Goal: Transaction & Acquisition: Purchase product/service

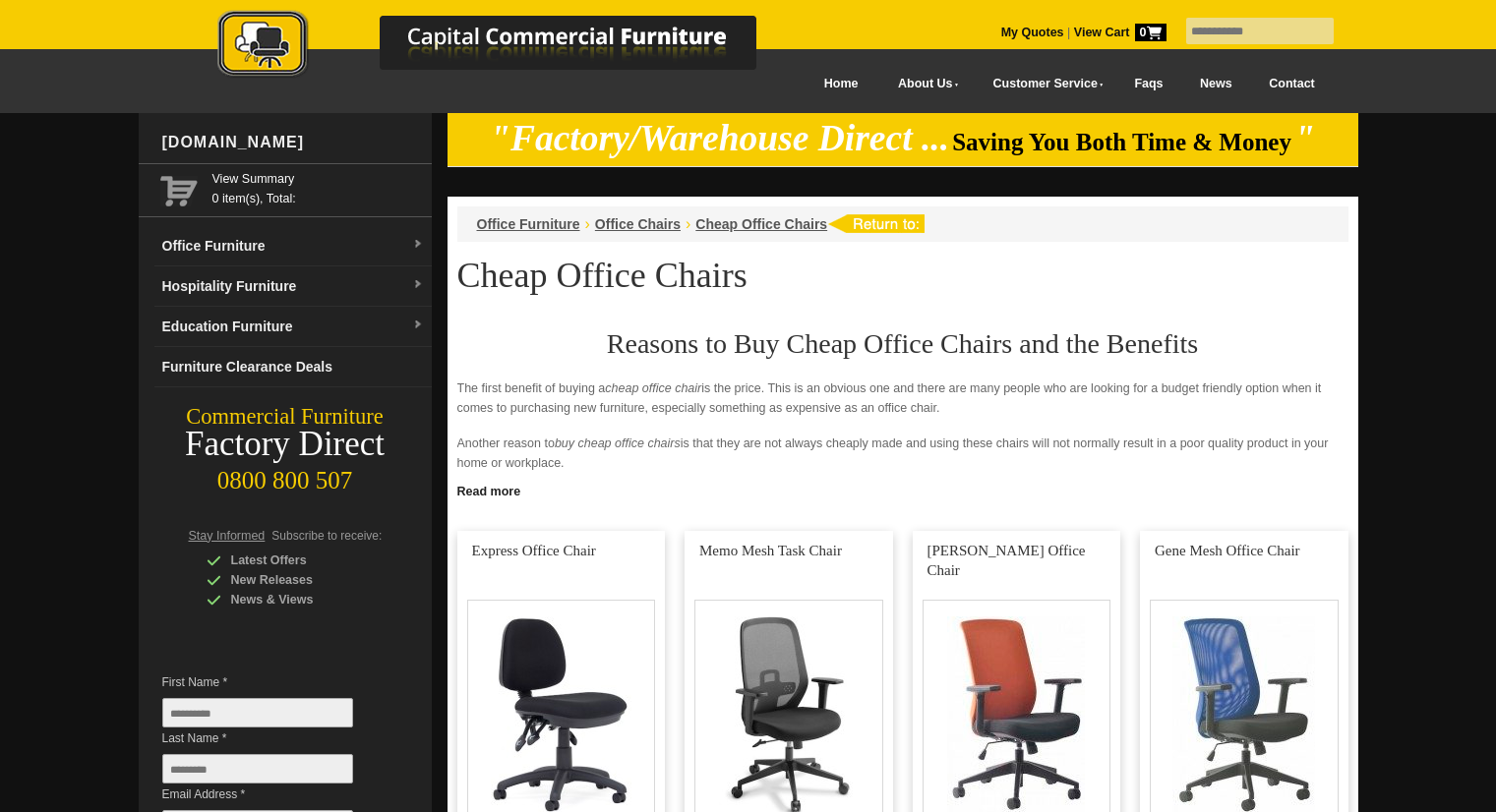
click at [555, 531] on link at bounding box center [561, 719] width 208 height 378
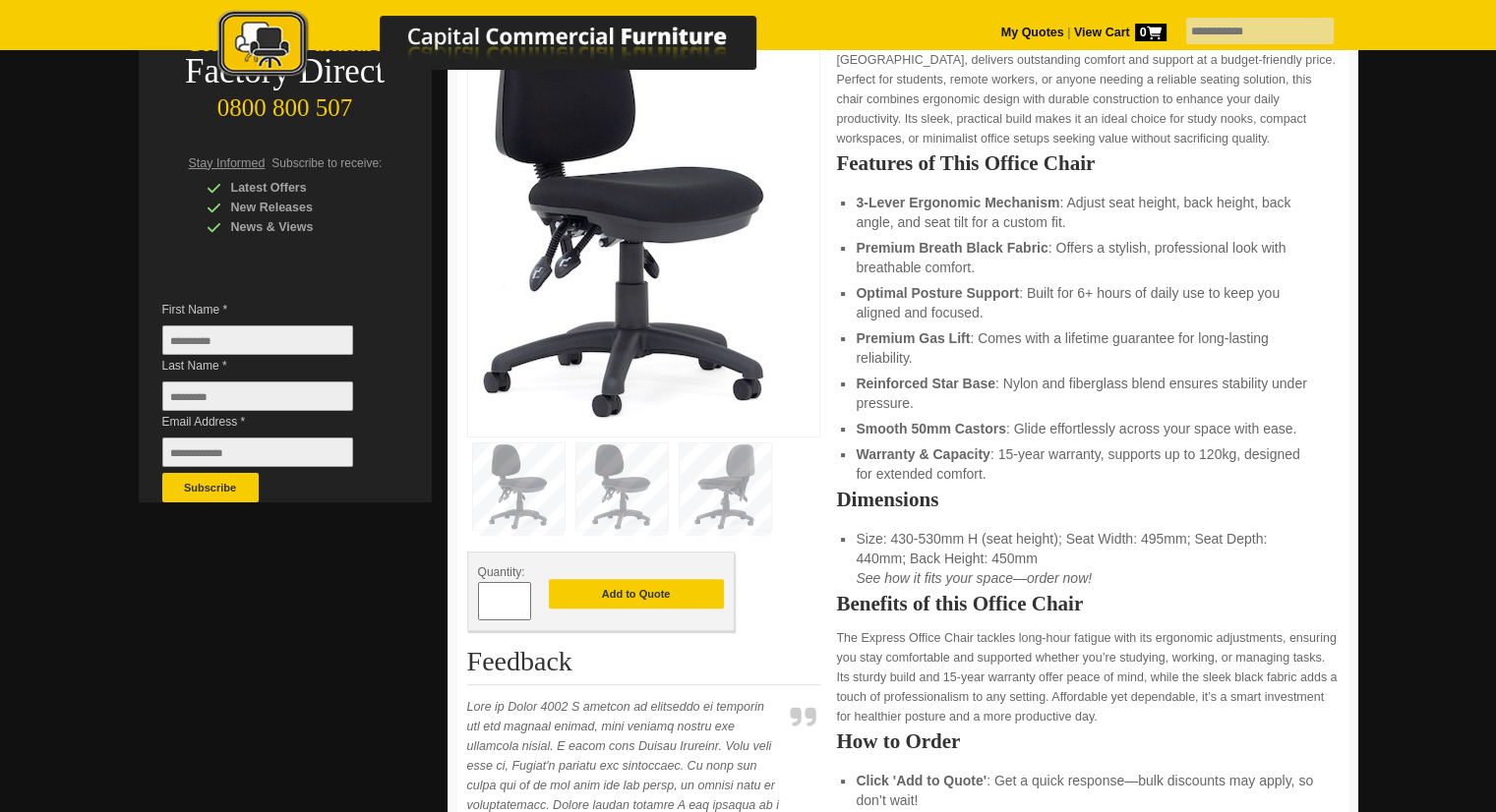
scroll to position [394, 0]
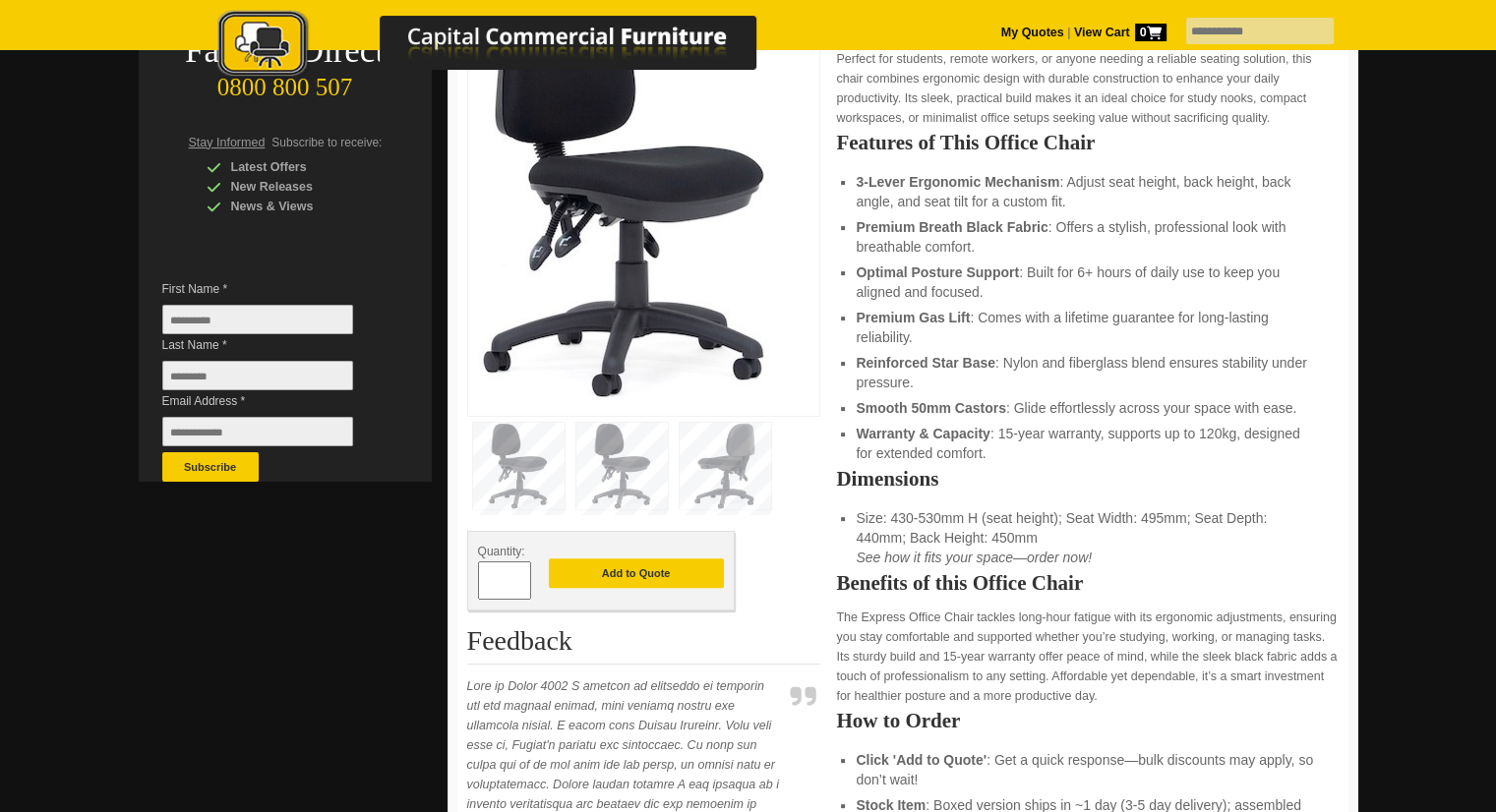
click at [522, 583] on span at bounding box center [521, 589] width 8 height 20
click at [515, 566] on input "*" at bounding box center [504, 581] width 53 height 38
click at [518, 572] on span at bounding box center [521, 574] width 8 height 20
type input "*"
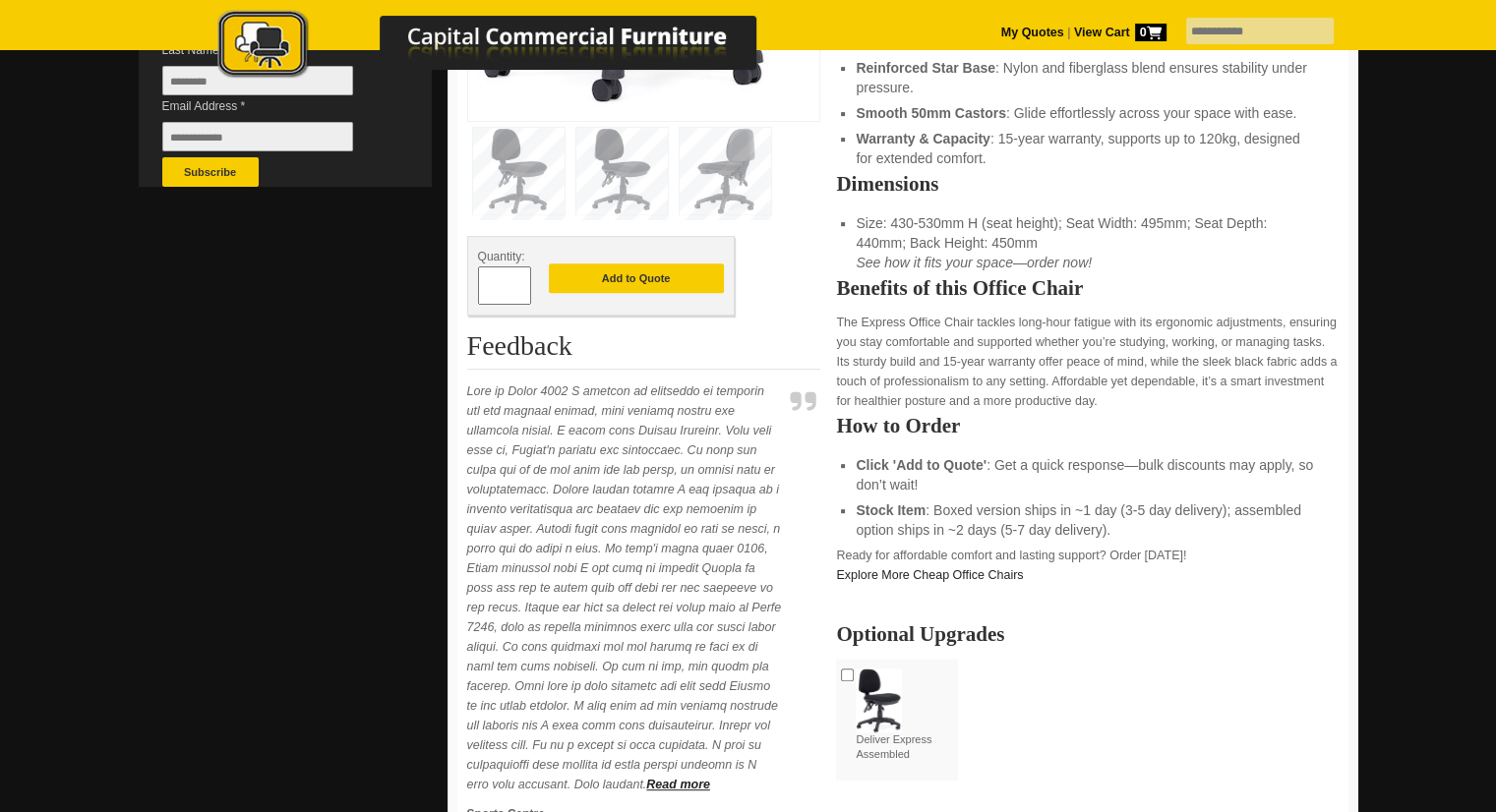
scroll to position [0, 0]
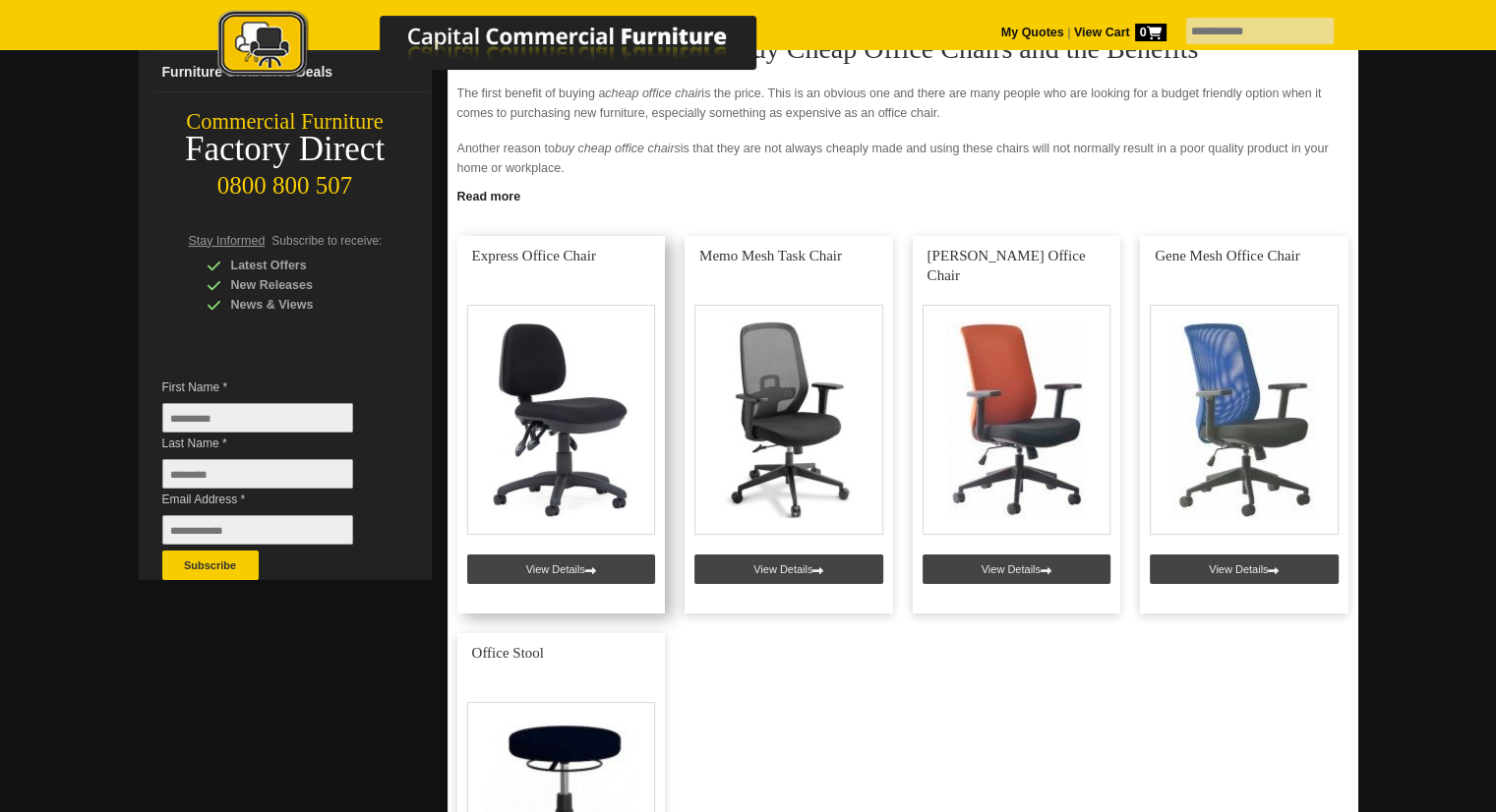
scroll to position [295, 0]
